Goal: Information Seeking & Learning: Learn about a topic

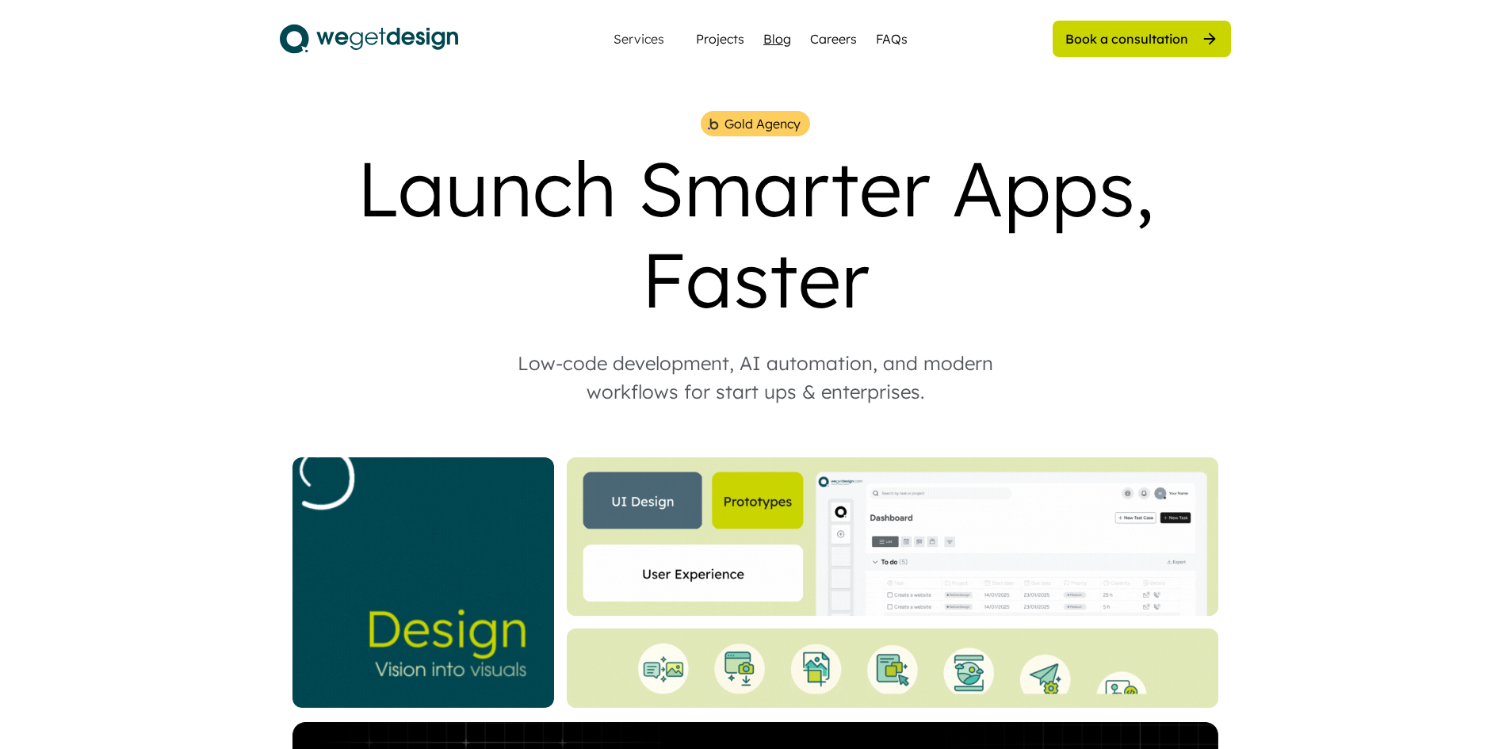
click at [771, 33] on div "Blog" at bounding box center [777, 38] width 28 height 19
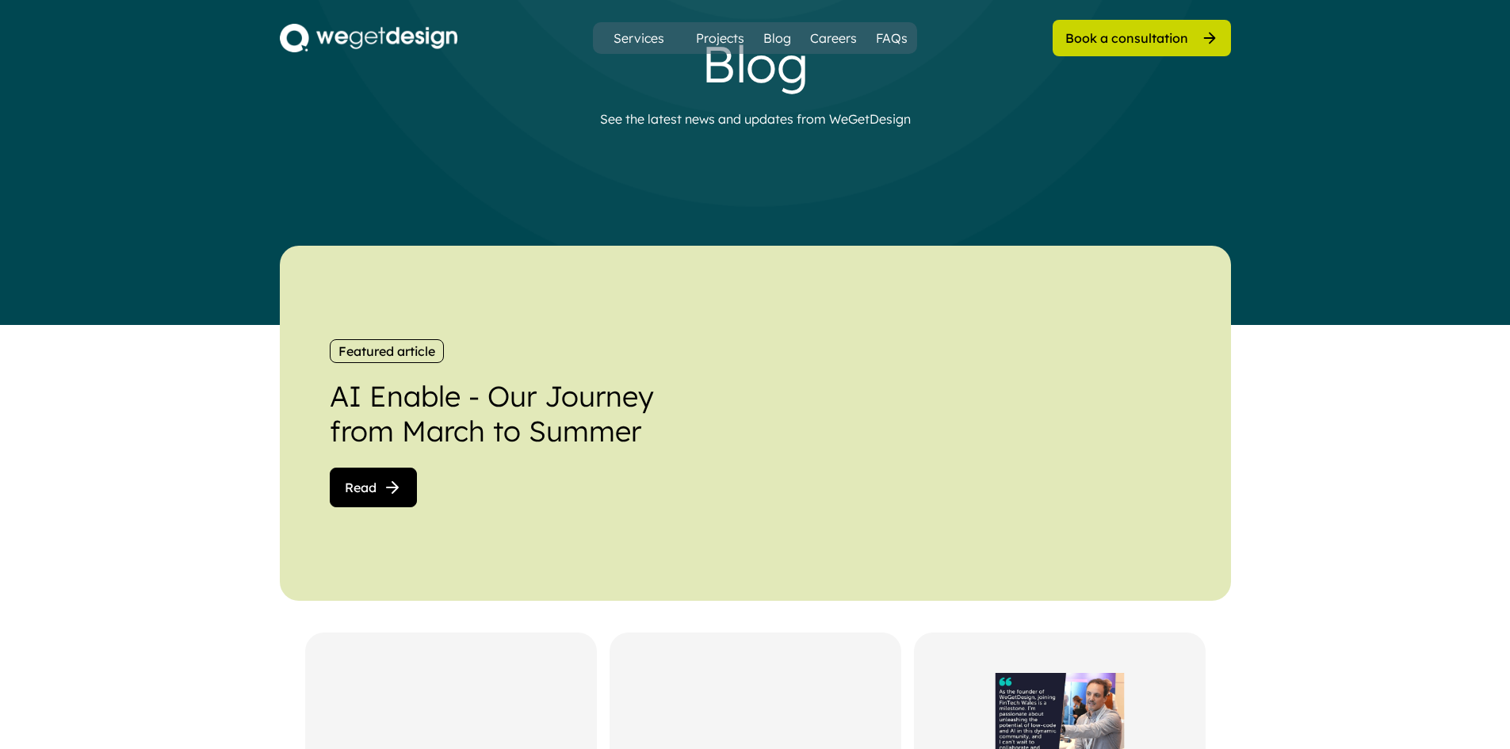
scroll to position [555, 0]
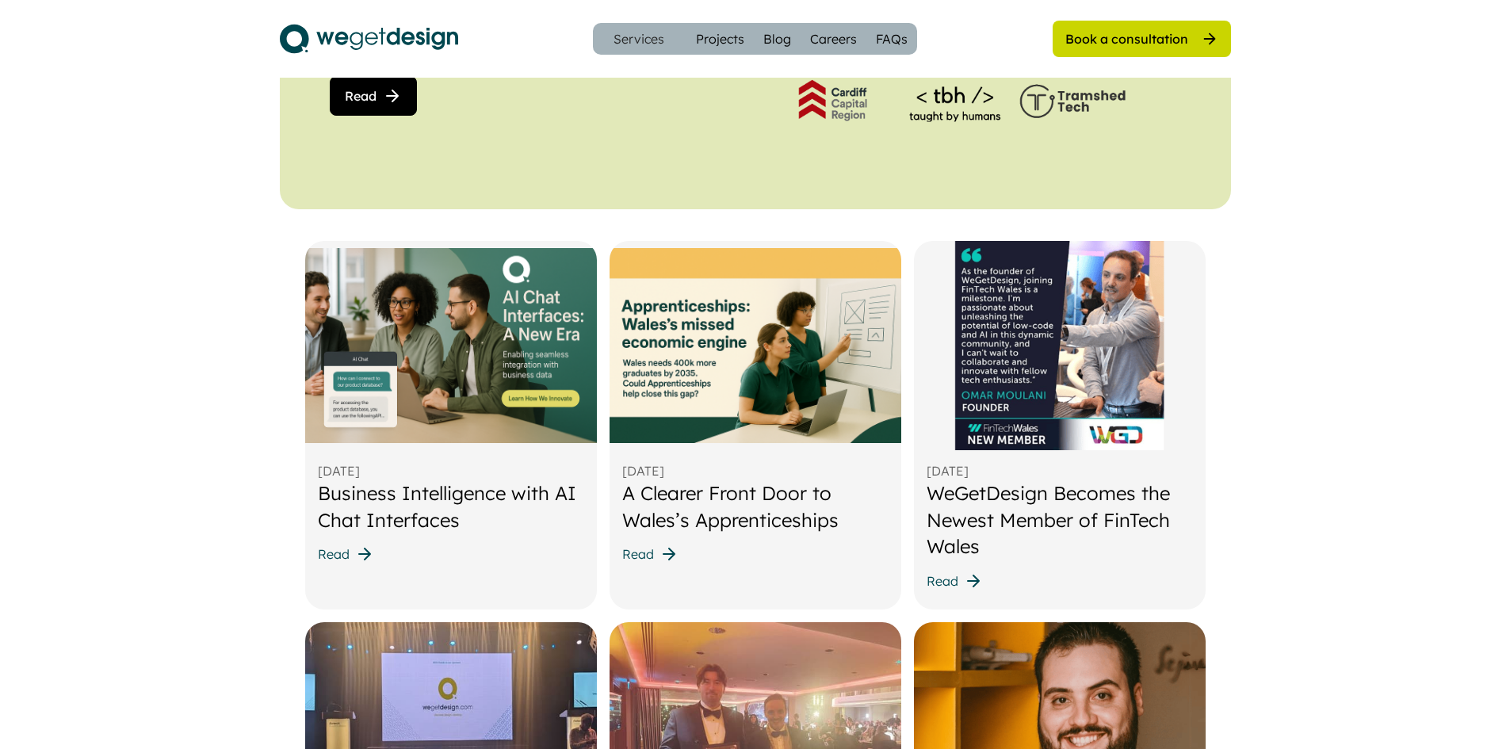
click at [355, 551] on icon at bounding box center [364, 554] width 19 height 19
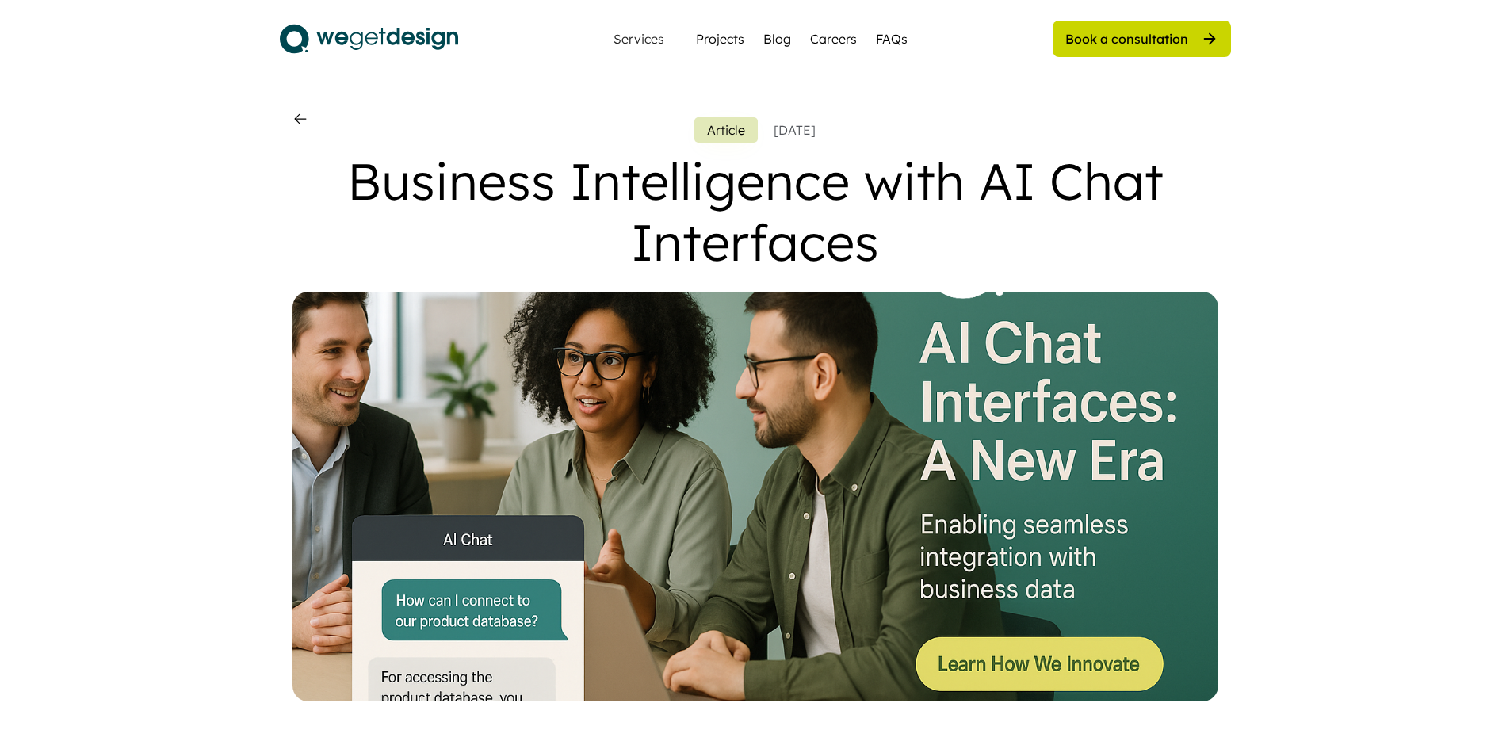
drag, startPoint x: 678, startPoint y: 398, endPoint x: 313, endPoint y: 118, distance: 459.6
click at [313, 118] on div "Article October 9, 2025" at bounding box center [755, 127] width 926 height 32
click at [292, 118] on icon at bounding box center [300, 119] width 16 height 16
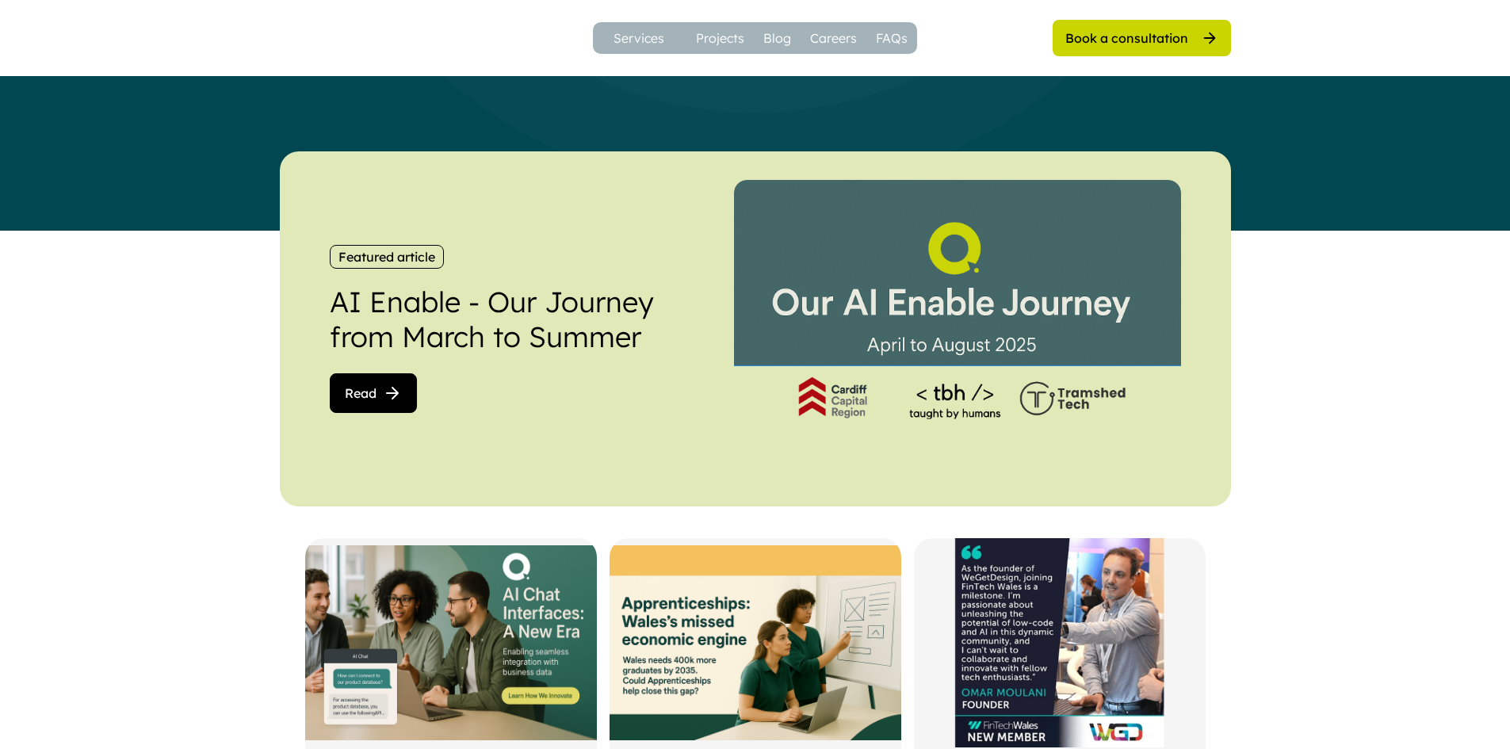
scroll to position [599, 0]
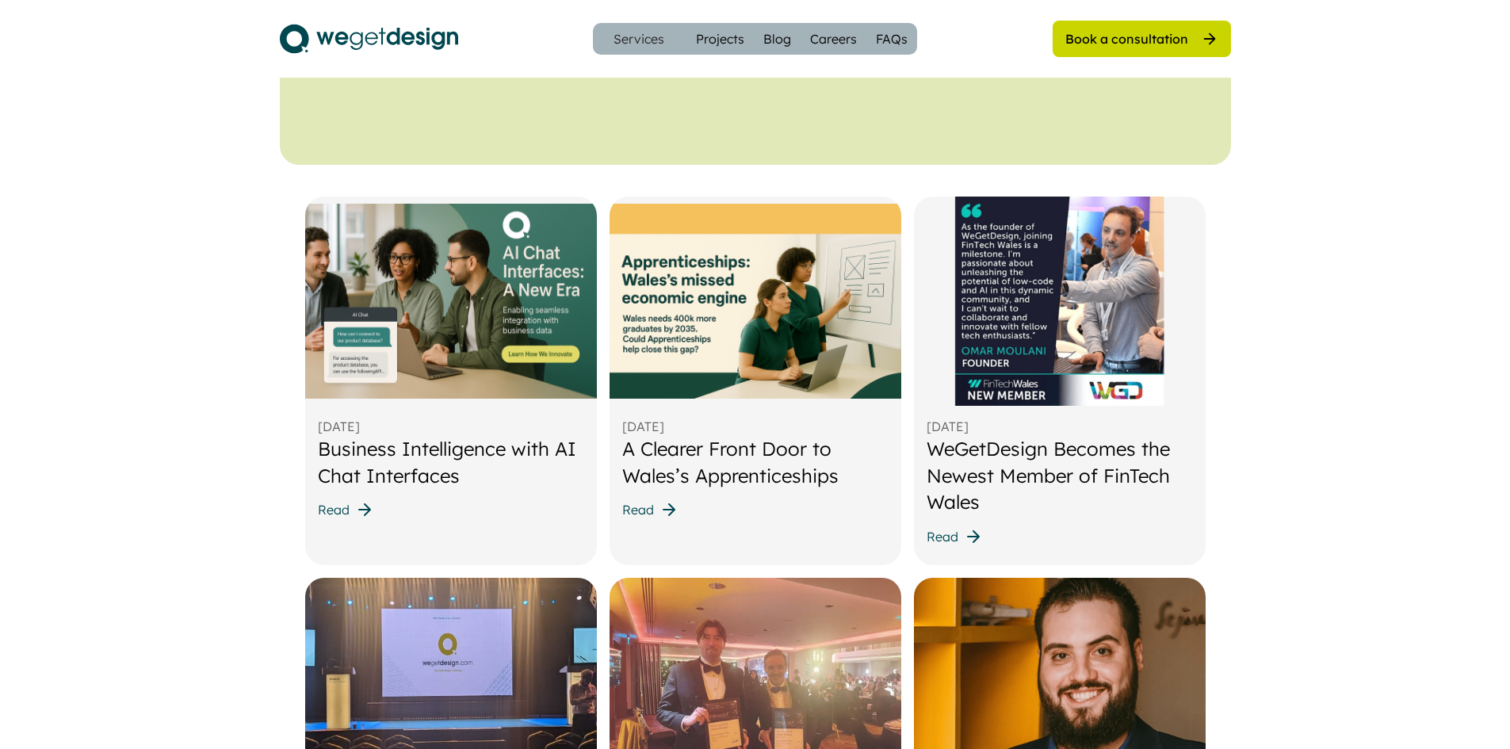
click at [396, 469] on div "Business Intelligence with AI Chat Interfaces" at bounding box center [451, 462] width 266 height 53
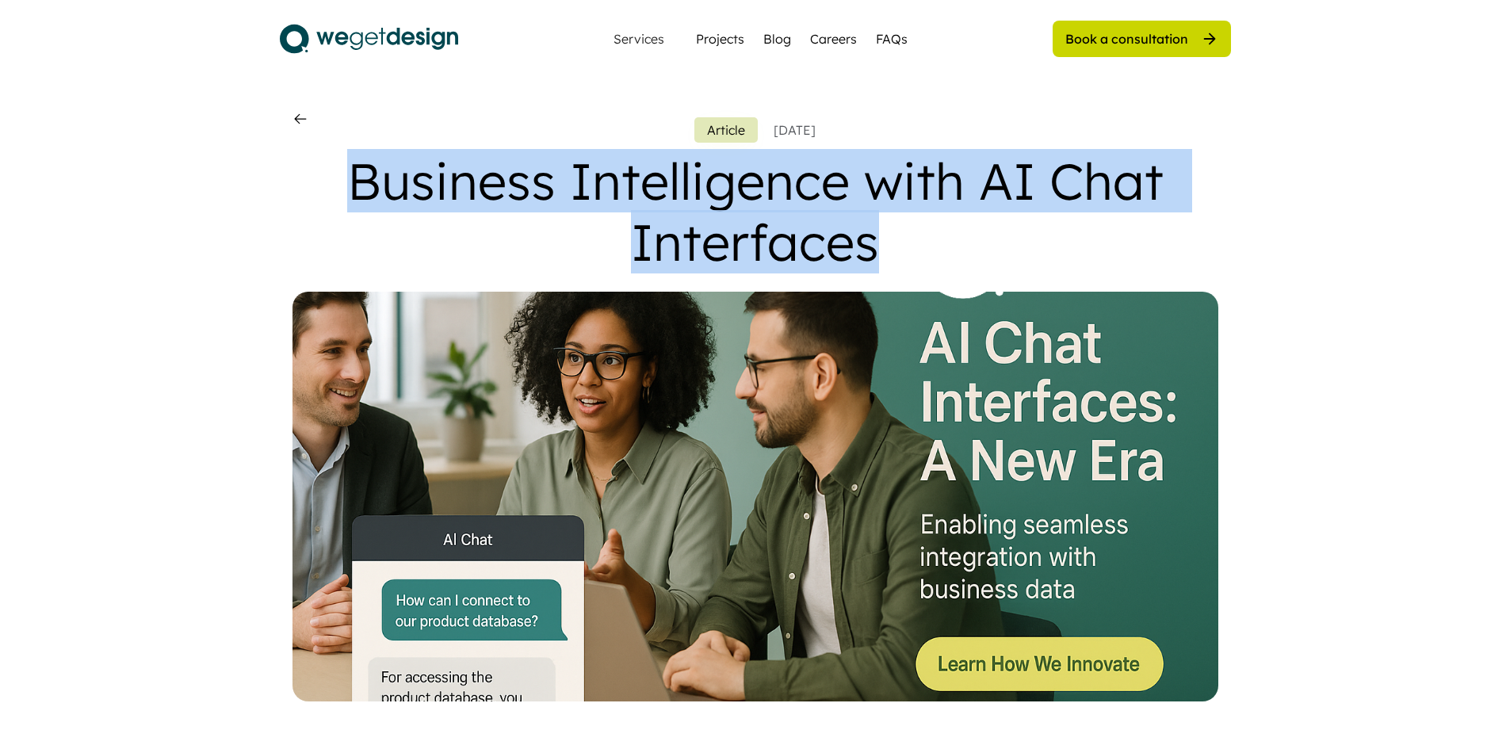
drag, startPoint x: 350, startPoint y: 185, endPoint x: 890, endPoint y: 244, distance: 543.0
click at [890, 244] on div "Business Intelligence with AI Chat Interfaces" at bounding box center [755, 212] width 926 height 122
copy div "Business Intelligence with AI Chat Interfaces"
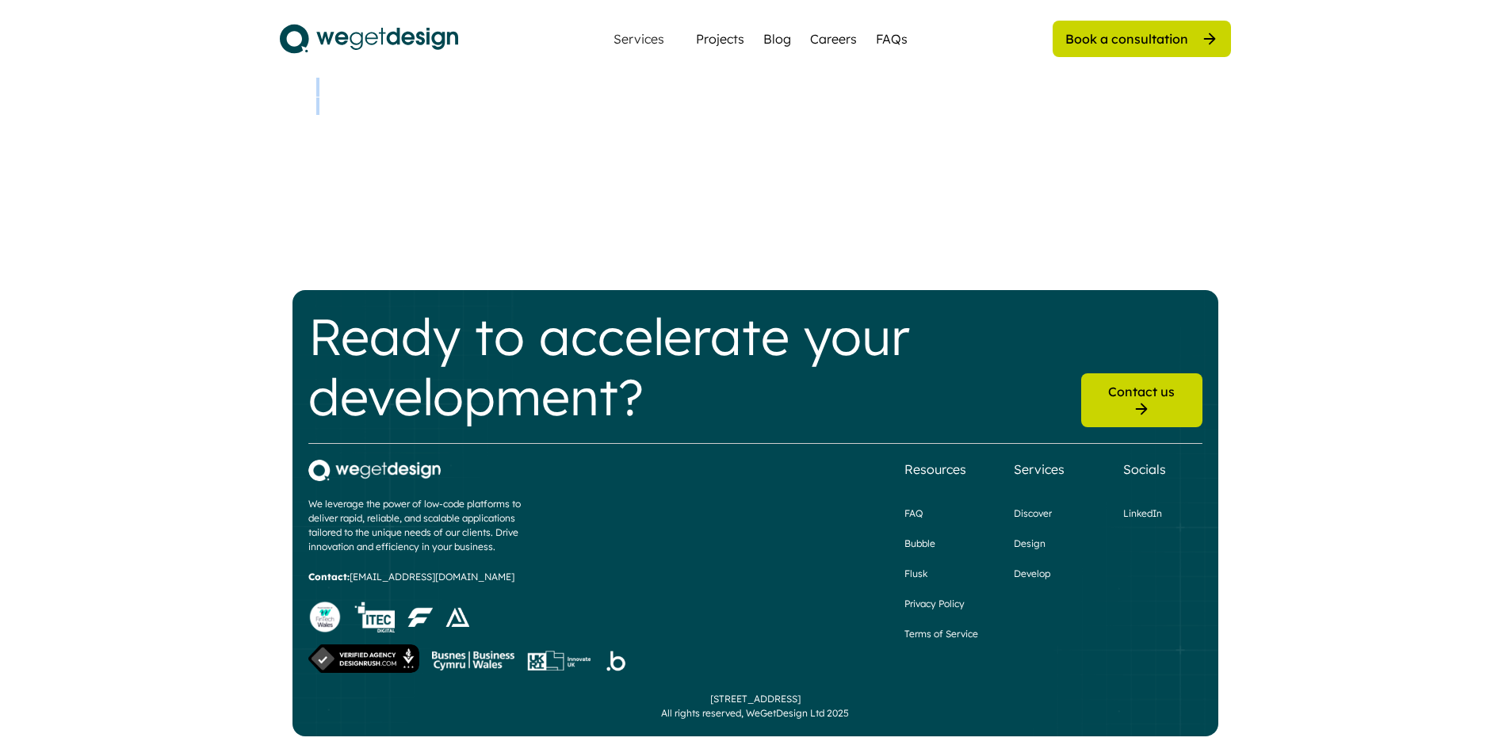
scroll to position [4080, 0]
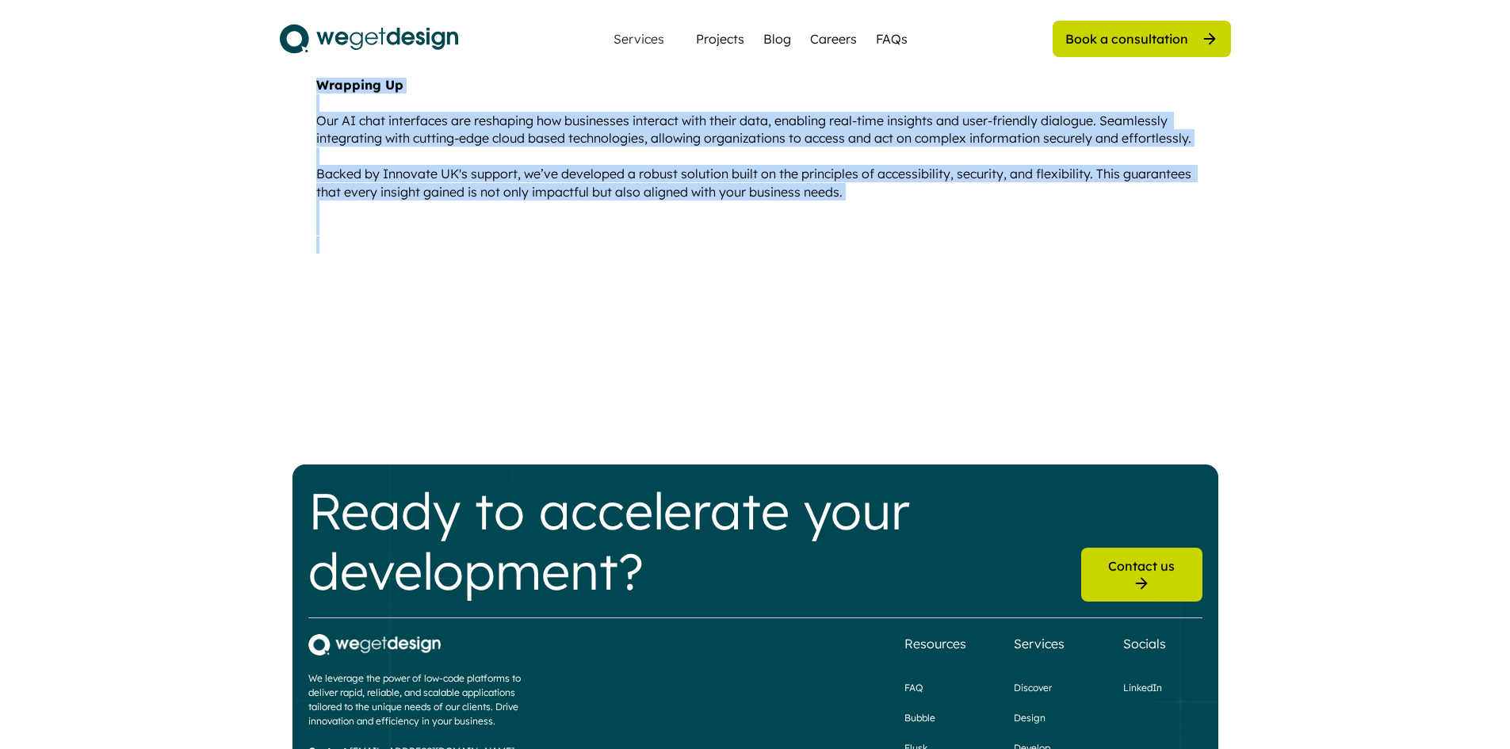
drag, startPoint x: 295, startPoint y: 208, endPoint x: 849, endPoint y: 409, distance: 589.5
copy div "Introducing AI Chat Interfaces: A New Era for Business Intelligence At WeGetDes…"
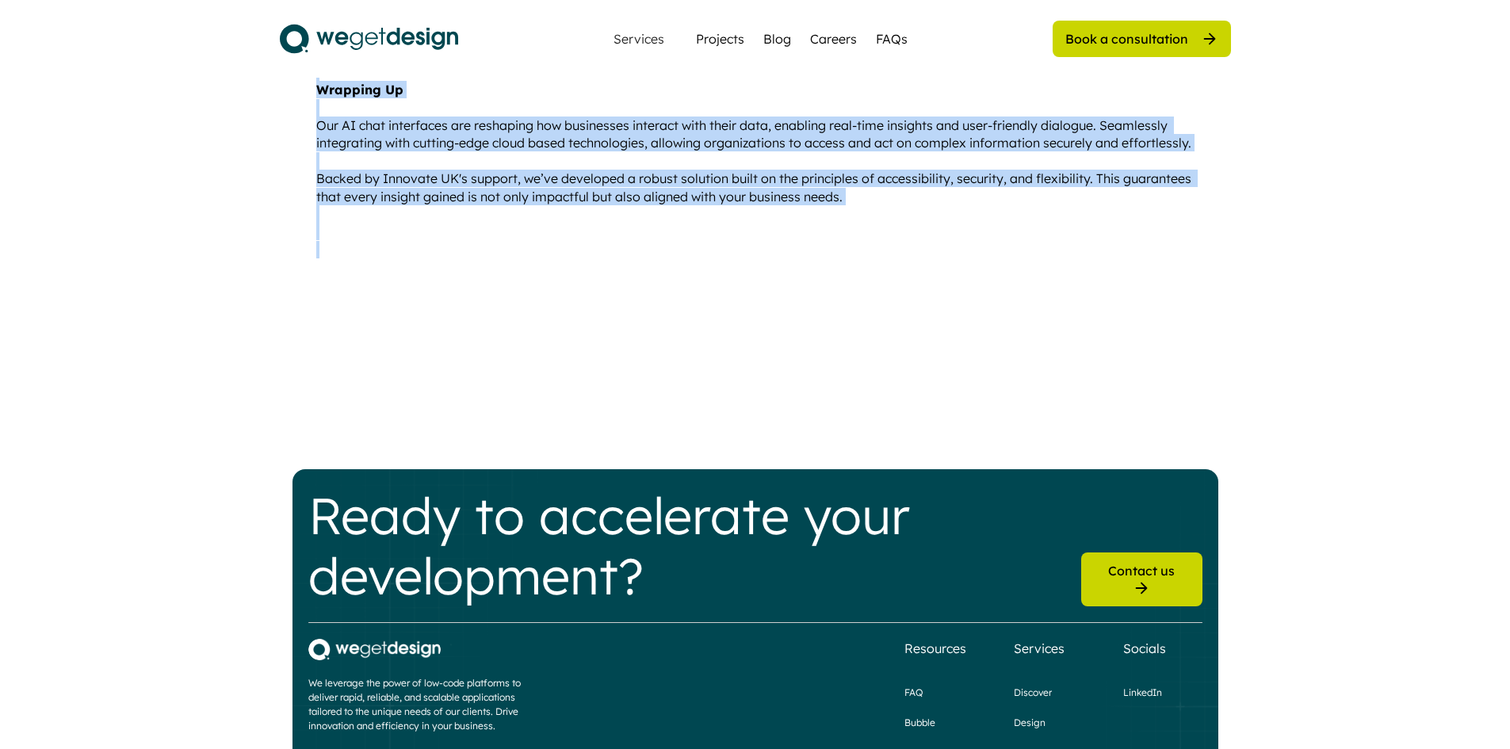
scroll to position [3605, 0]
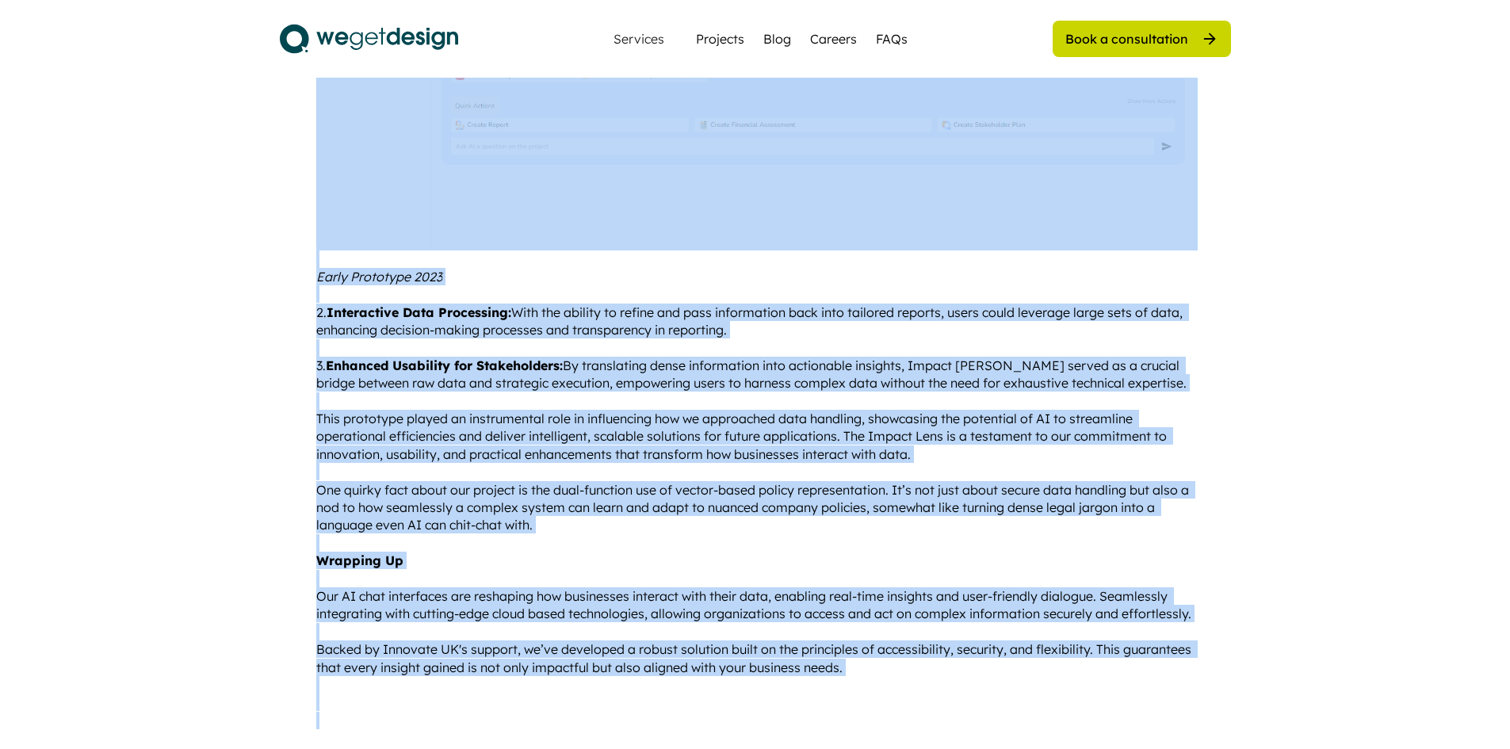
click at [934, 156] on img at bounding box center [755, 38] width 878 height 415
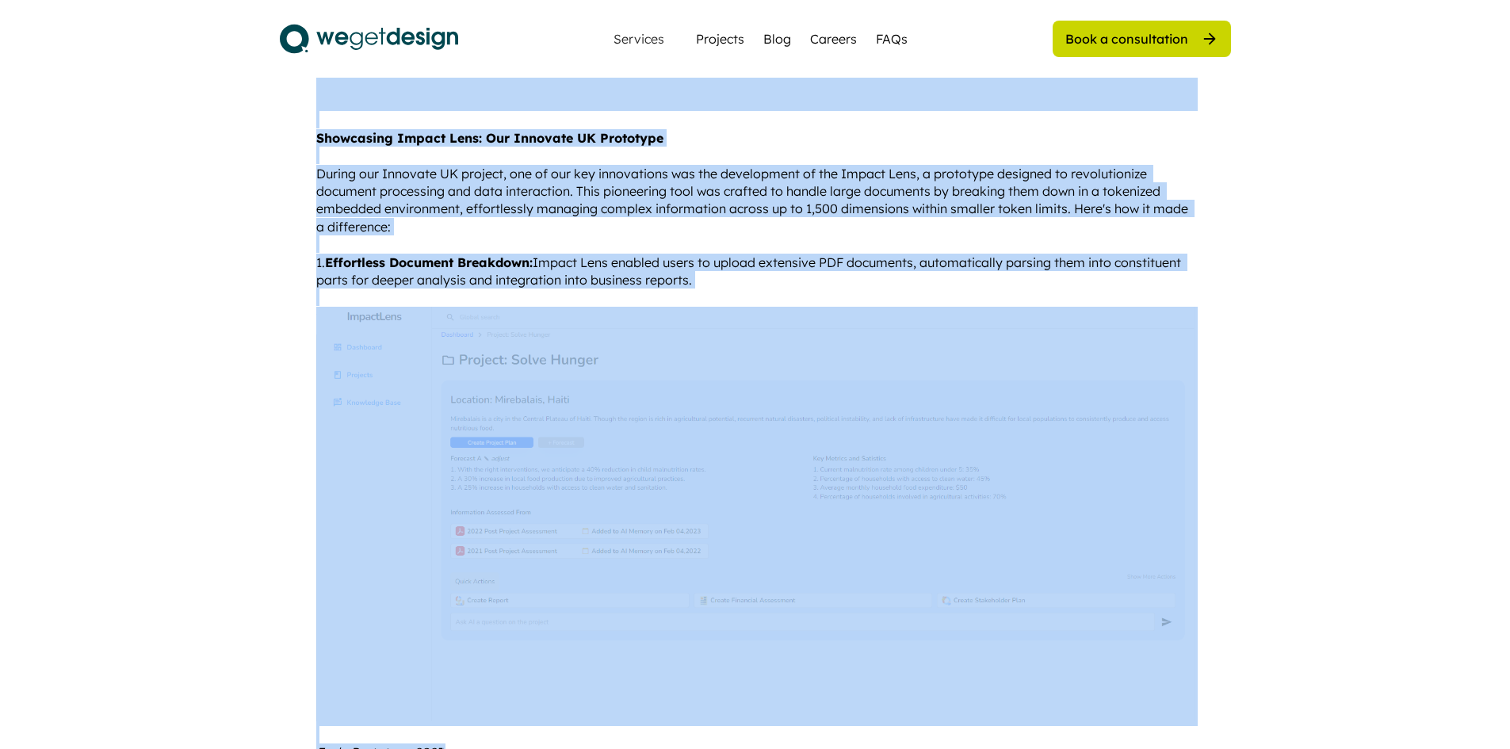
scroll to position [2574, 0]
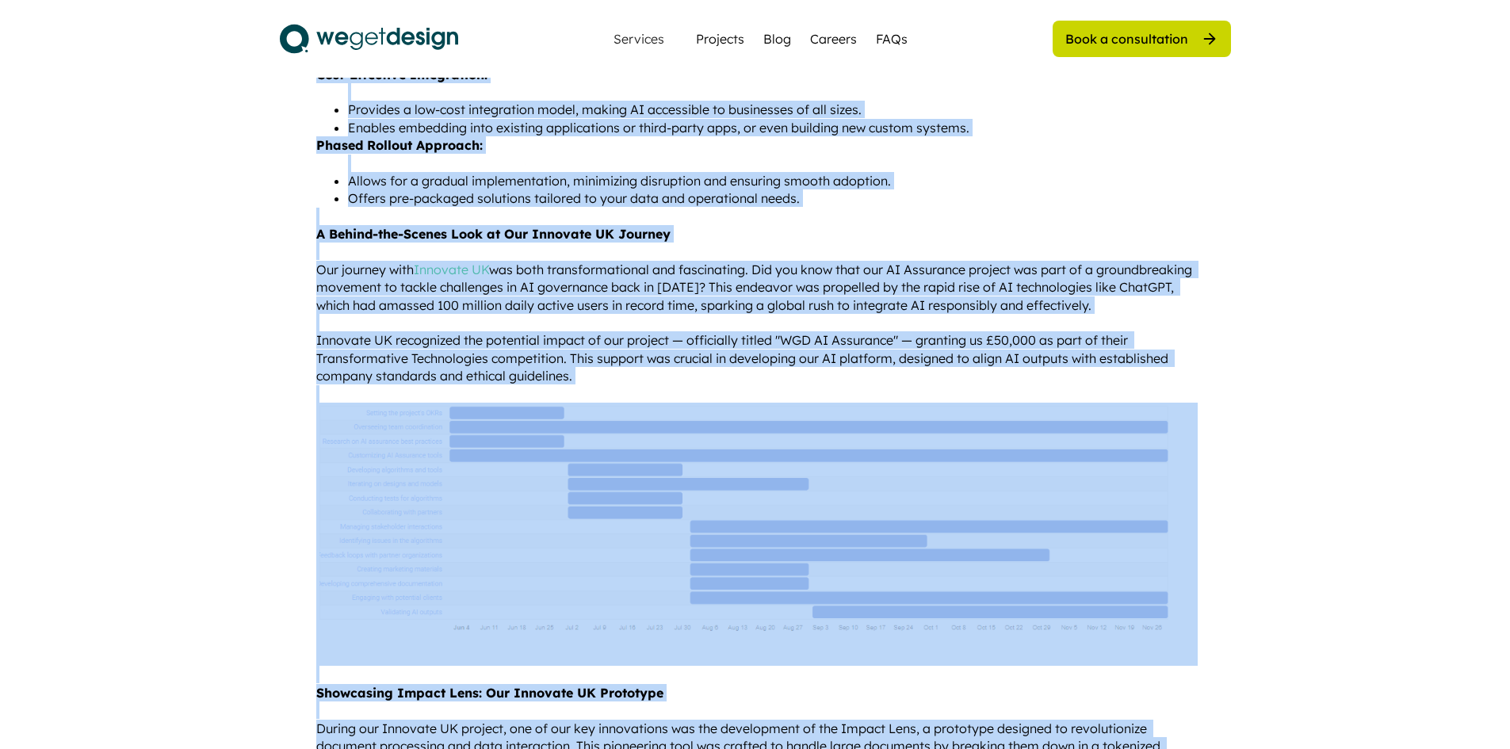
click at [969, 158] on div "Introducing AI Chat Interfaces: A New Era for Business Intelligence At WeGetDes…" at bounding box center [755, 49] width 878 height 3742
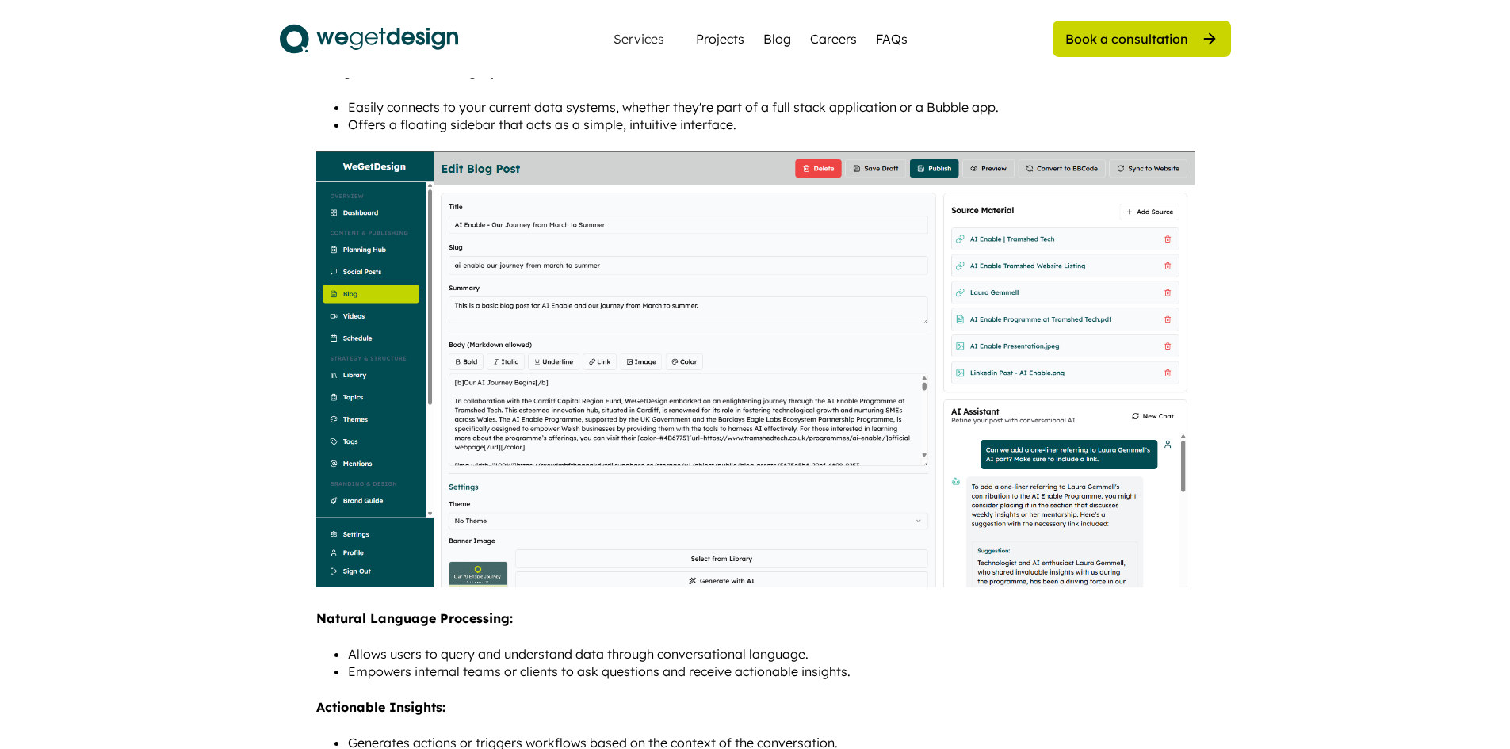
scroll to position [1544, 0]
